Goal: Task Accomplishment & Management: Use online tool/utility

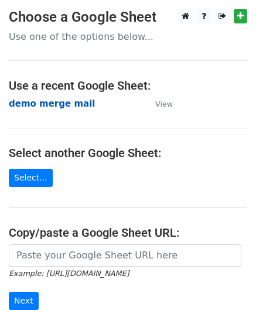
click at [40, 102] on strong "demo merge mail" at bounding box center [52, 103] width 86 height 11
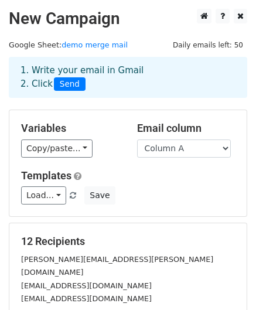
scroll to position [90, 0]
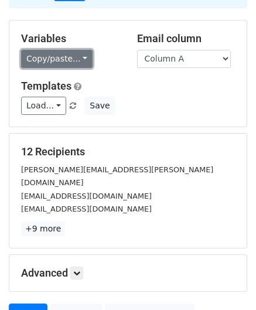
click at [76, 64] on link "Copy/paste..." at bounding box center [56, 59] width 71 height 18
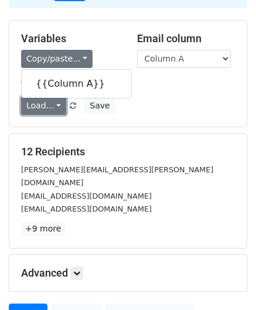
click at [38, 104] on link "Load..." at bounding box center [43, 106] width 45 height 18
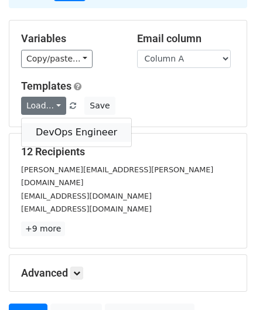
click at [46, 124] on link "DevOps Engineer" at bounding box center [76, 132] width 109 height 19
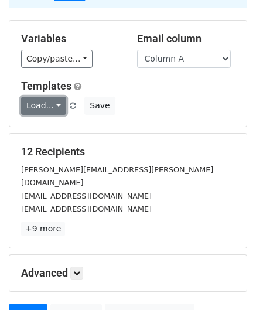
click at [56, 107] on link "Load..." at bounding box center [43, 106] width 45 height 18
